Goal: Navigation & Orientation: Find specific page/section

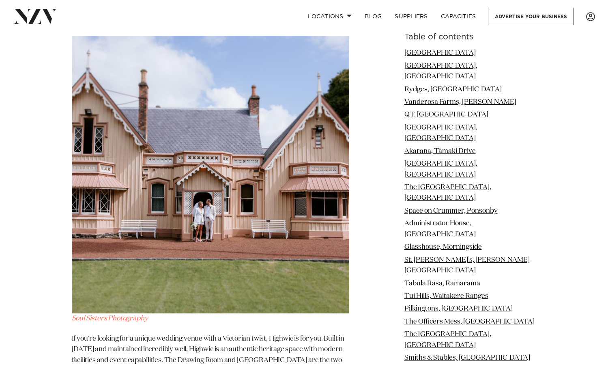
scroll to position [12757, 0]
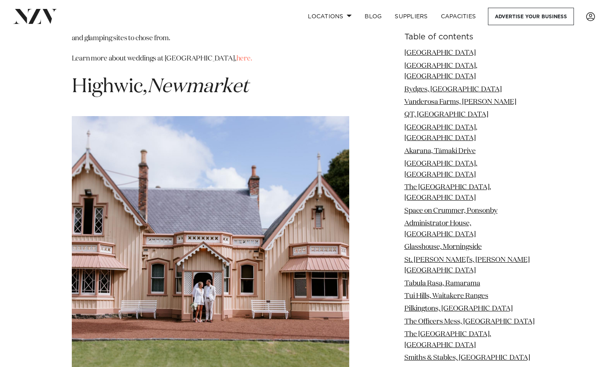
drag, startPoint x: 291, startPoint y: 191, endPoint x: 265, endPoint y: 366, distance: 177.1
click at [348, 15] on span at bounding box center [349, 15] width 5 height 3
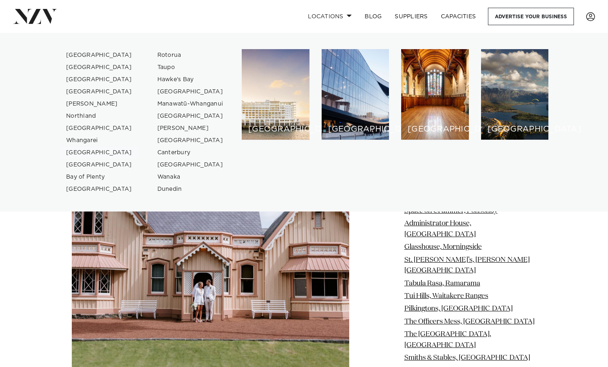
click at [94, 152] on link "[GEOGRAPHIC_DATA]" at bounding box center [99, 152] width 79 height 12
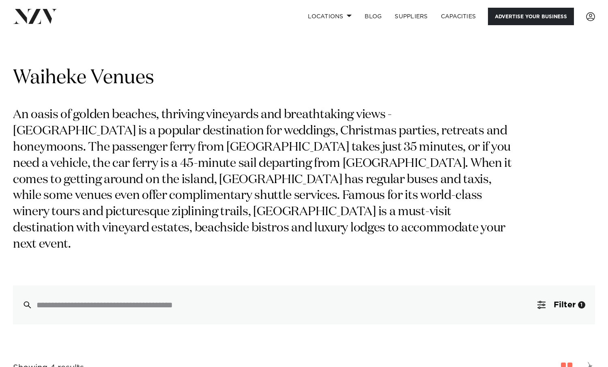
click at [515, 13] on link "Advertise your business" at bounding box center [531, 16] width 86 height 17
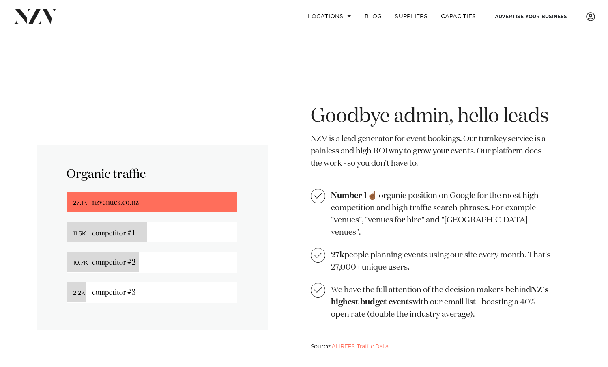
scroll to position [517, 0]
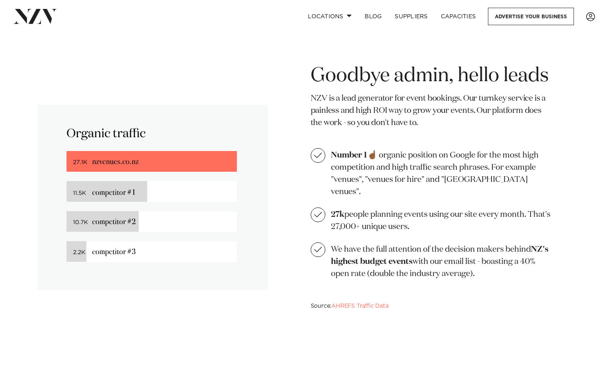
drag, startPoint x: 445, startPoint y: 219, endPoint x: 294, endPoint y: 204, distance: 151.7
click at [294, 204] on div "Goodbye admin, hello leads NZV is a lead generator for event bookings. Our turn…" at bounding box center [304, 196] width 597 height 267
click at [457, 285] on div "Goodbye admin, hello leads NZV is a lead generator for event bookings. Our turn…" at bounding box center [432, 186] width 243 height 247
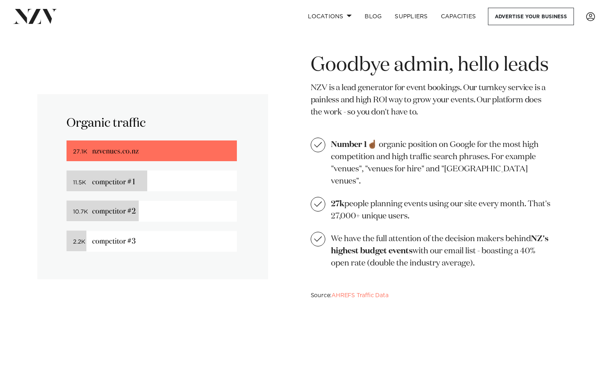
scroll to position [0, 0]
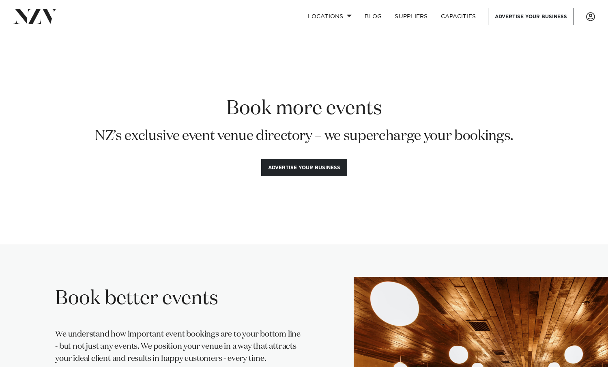
click at [28, 13] on img at bounding box center [35, 16] width 44 height 15
